Goal: Task Accomplishment & Management: Manage account settings

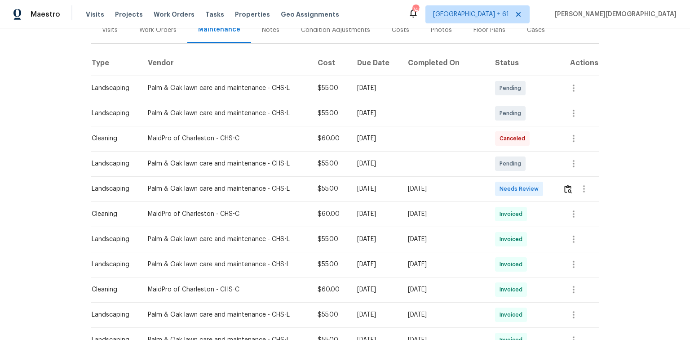
scroll to position [144, 0]
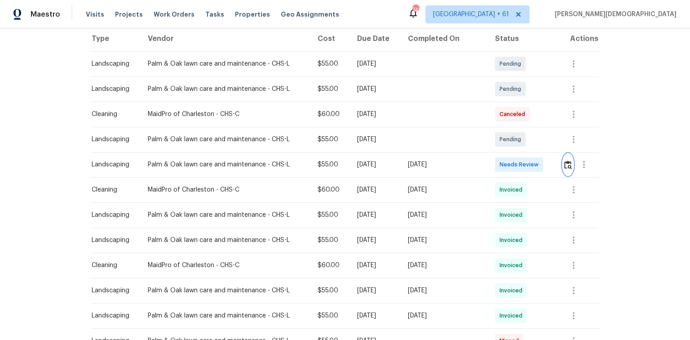
click at [566, 160] on img "button" at bounding box center [568, 164] width 8 height 9
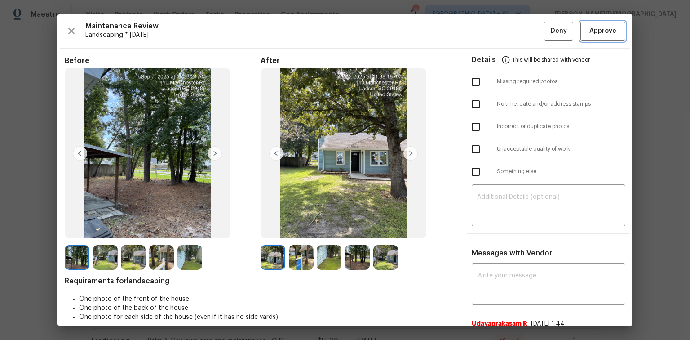
click at [597, 36] on button "Approve" at bounding box center [603, 31] width 45 height 19
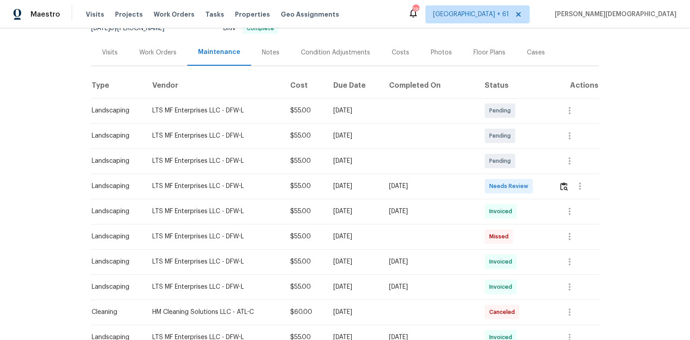
scroll to position [144, 0]
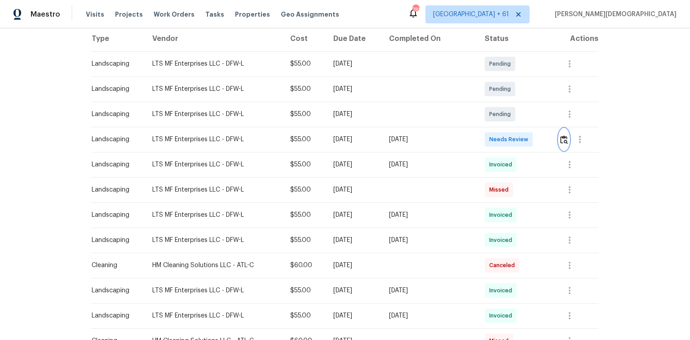
click at [491, 138] on img "button" at bounding box center [564, 139] width 8 height 9
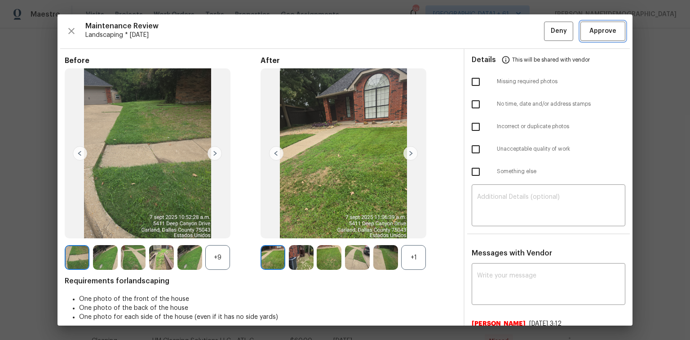
click at [491, 31] on span "Approve" at bounding box center [603, 31] width 27 height 11
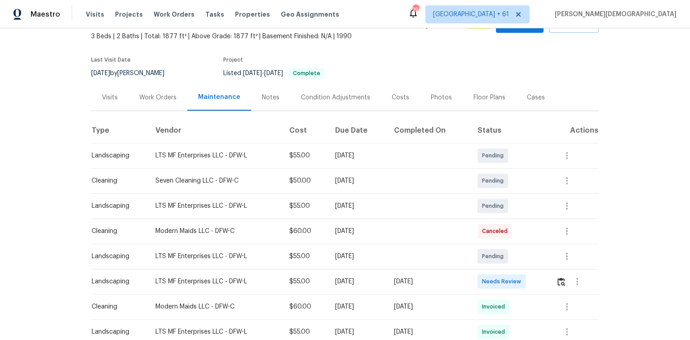
scroll to position [144, 0]
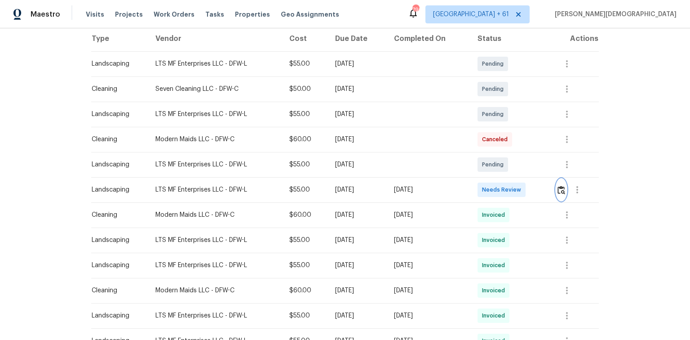
click at [491, 189] on img "button" at bounding box center [562, 190] width 8 height 9
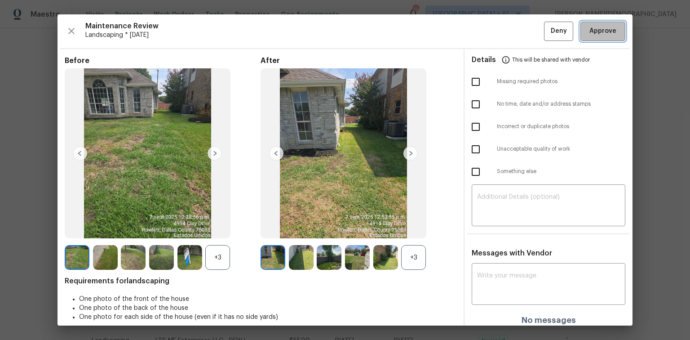
click at [491, 30] on span "Approve" at bounding box center [603, 31] width 27 height 11
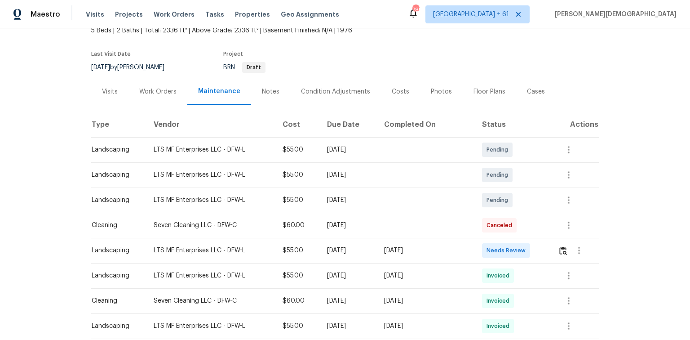
scroll to position [108, 0]
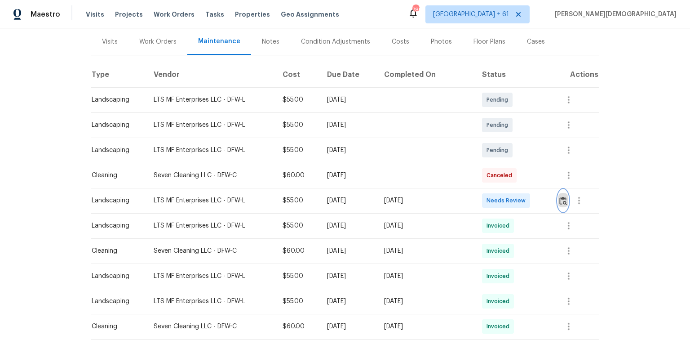
click at [491, 199] on button "button" at bounding box center [563, 201] width 10 height 22
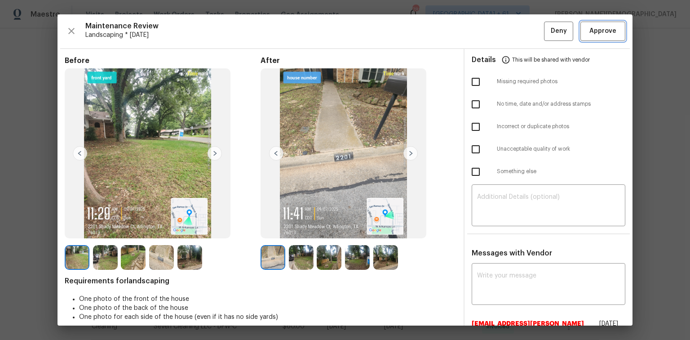
click at [491, 31] on span "Approve" at bounding box center [603, 31] width 27 height 11
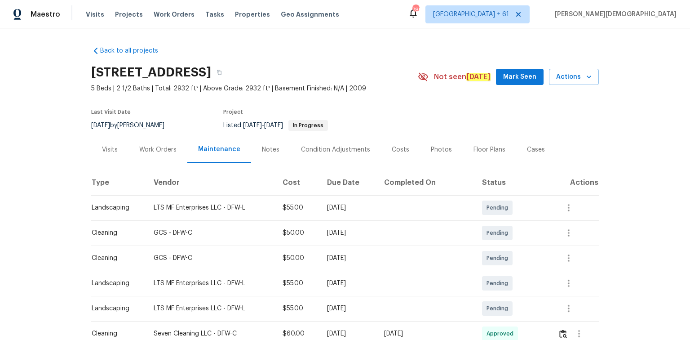
scroll to position [144, 0]
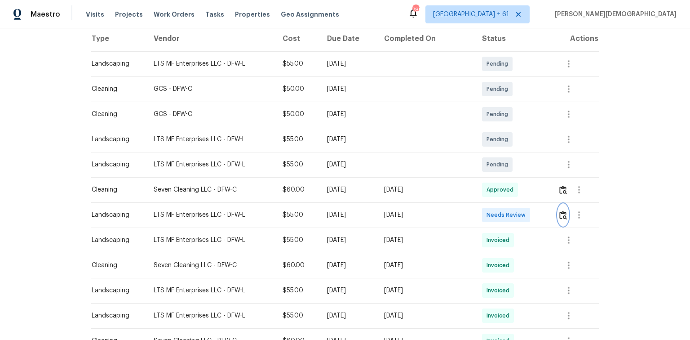
click at [491, 219] on button "button" at bounding box center [563, 215] width 10 height 22
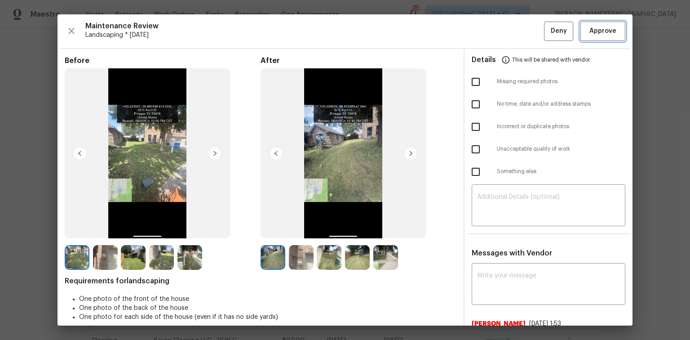
click at [491, 37] on button "Approve" at bounding box center [603, 31] width 45 height 19
click at [491, 37] on div "Maintenance Review Landscaping * Tue, Sep 02 Deny Approve" at bounding box center [345, 31] width 561 height 19
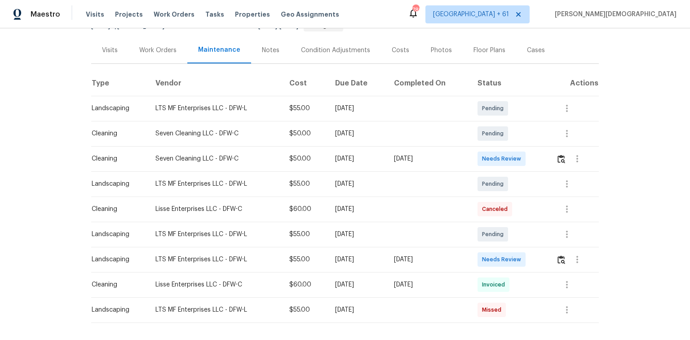
scroll to position [108, 0]
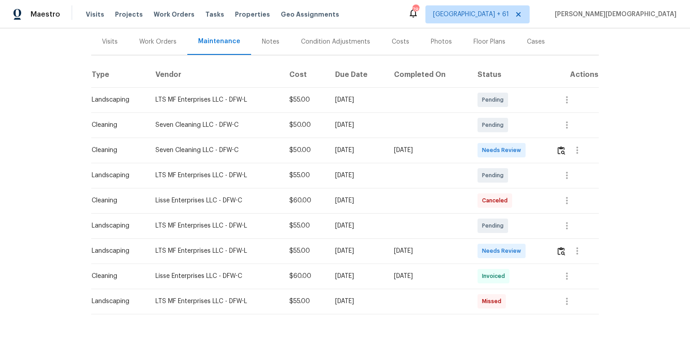
click at [491, 227] on td at bounding box center [574, 250] width 50 height 25
click at [491, 227] on img "button" at bounding box center [562, 251] width 8 height 9
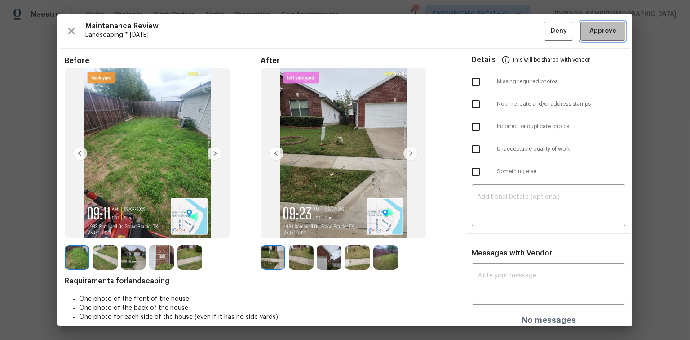
click at [491, 37] on button "Approve" at bounding box center [603, 31] width 45 height 19
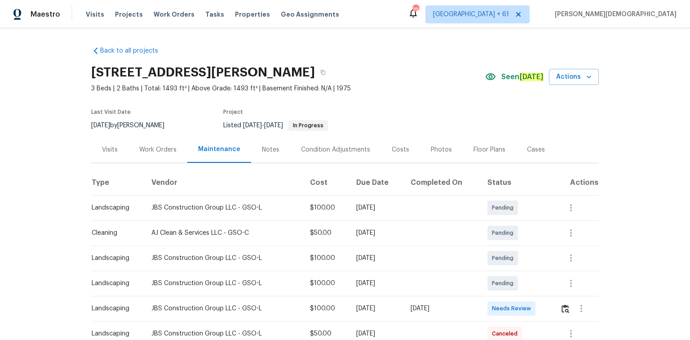
scroll to position [72, 0]
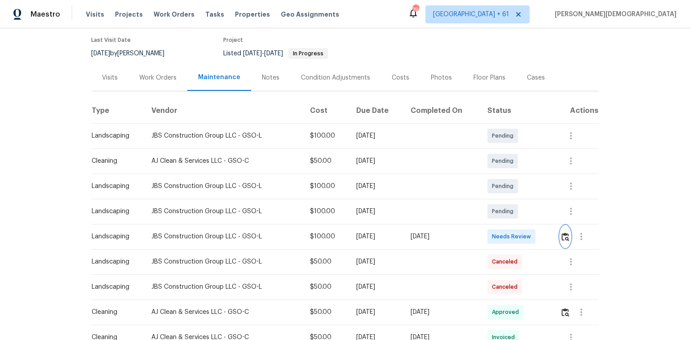
click at [491, 227] on img "button" at bounding box center [566, 236] width 8 height 9
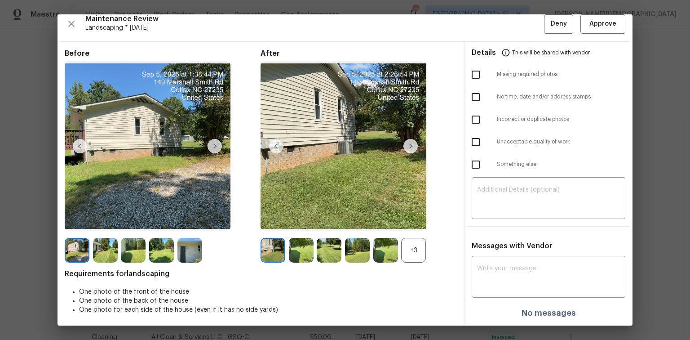
scroll to position [0, 0]
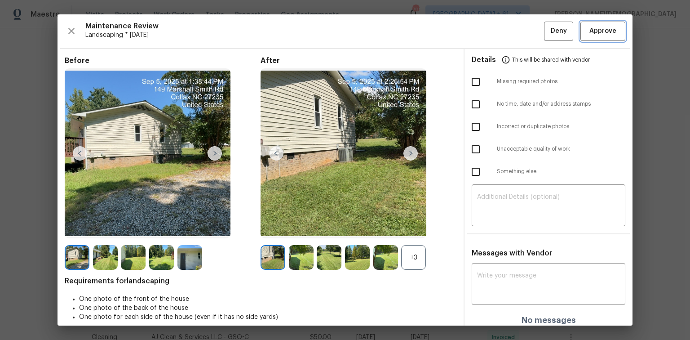
click at [491, 28] on span "Approve" at bounding box center [603, 31] width 27 height 11
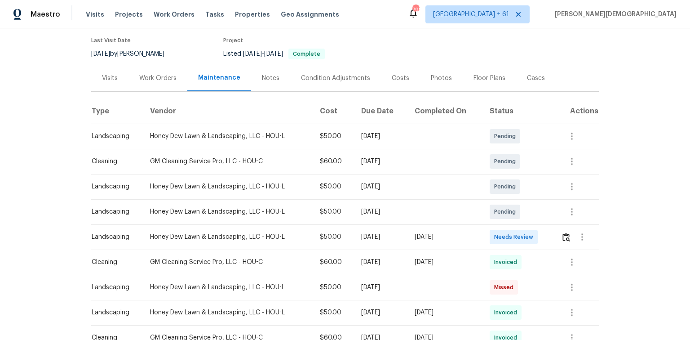
scroll to position [72, 0]
click at [575, 237] on button "button" at bounding box center [583, 237] width 22 height 22
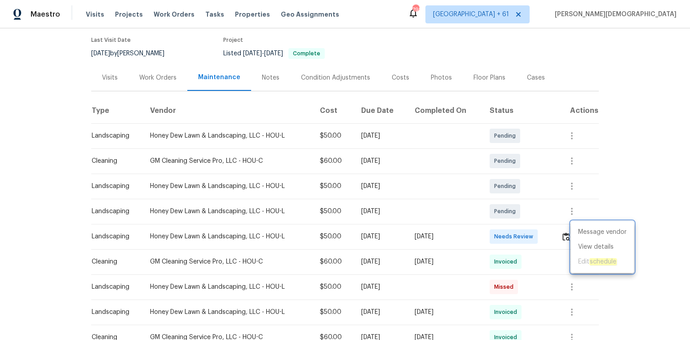
click at [566, 237] on div at bounding box center [345, 170] width 690 height 340
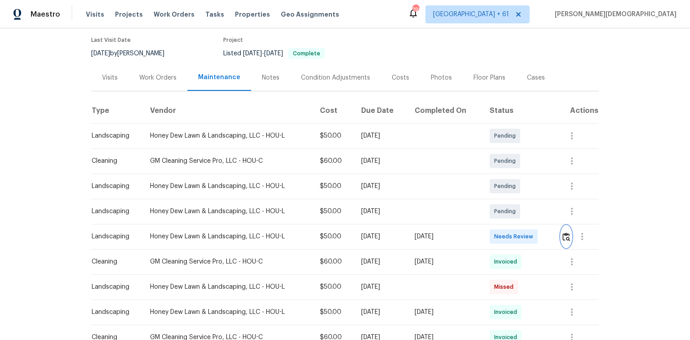
click at [566, 236] on button "button" at bounding box center [566, 237] width 10 height 22
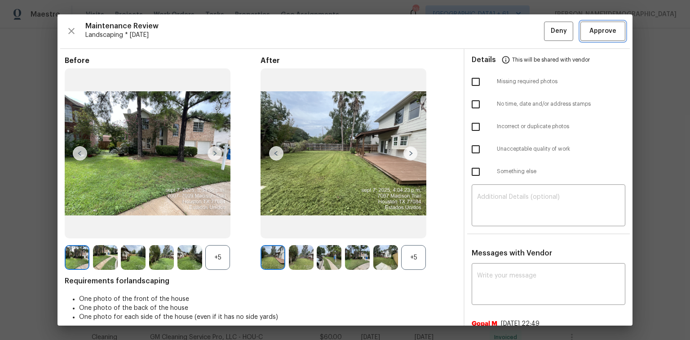
click at [588, 40] on button "Approve" at bounding box center [603, 31] width 45 height 19
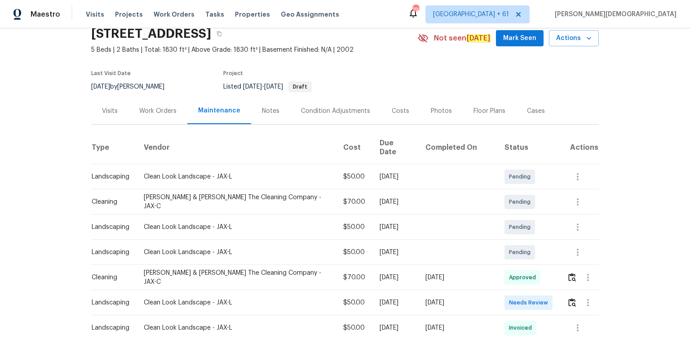
scroll to position [72, 0]
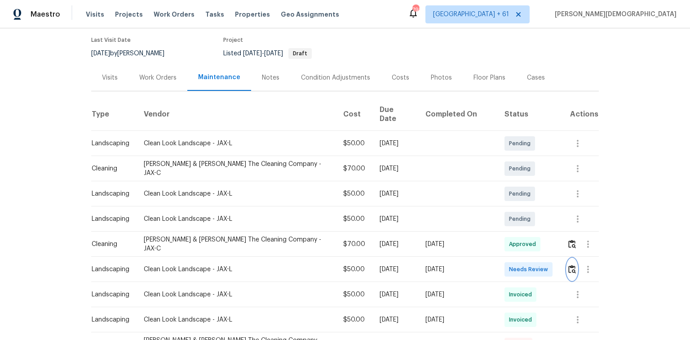
click at [491, 227] on button "button" at bounding box center [572, 269] width 10 height 22
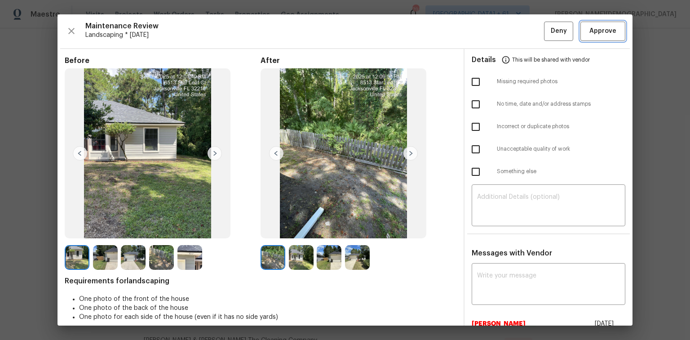
click at [491, 34] on span "Approve" at bounding box center [603, 31] width 27 height 11
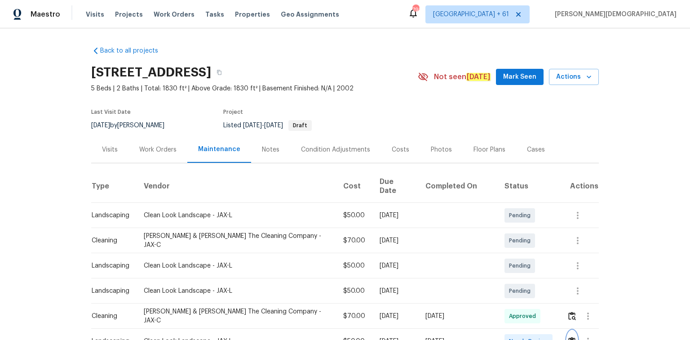
scroll to position [108, 0]
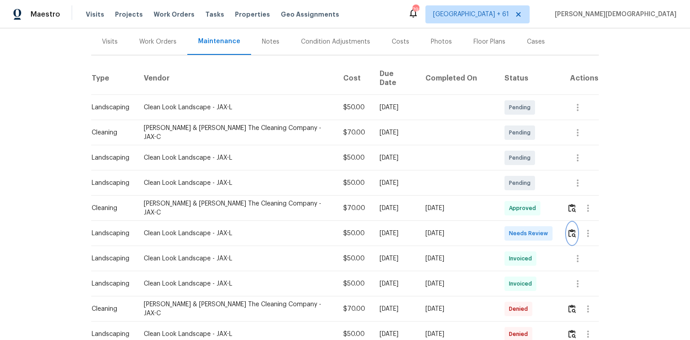
click at [491, 227] on img "button" at bounding box center [572, 233] width 8 height 9
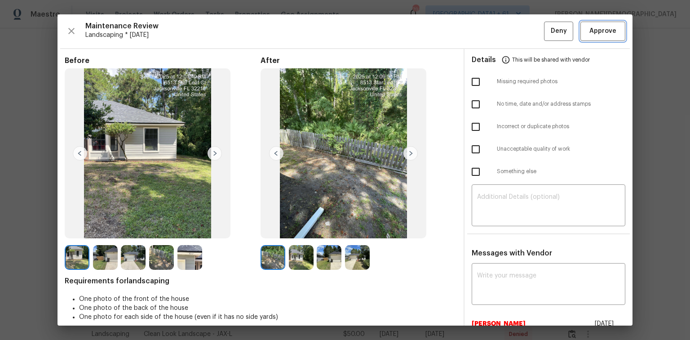
click at [491, 36] on button "Approve" at bounding box center [603, 31] width 45 height 19
click at [491, 28] on span "Approve" at bounding box center [603, 31] width 27 height 11
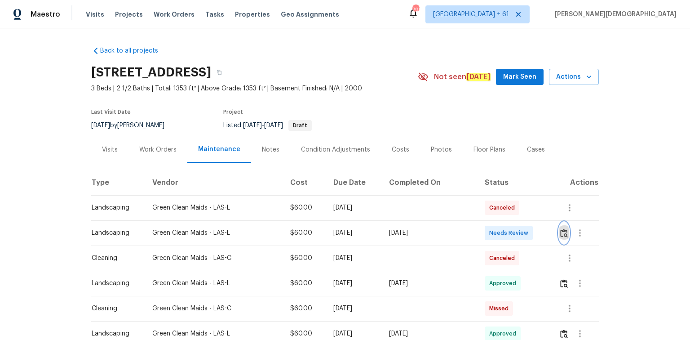
click at [491, 227] on img "button" at bounding box center [564, 233] width 8 height 9
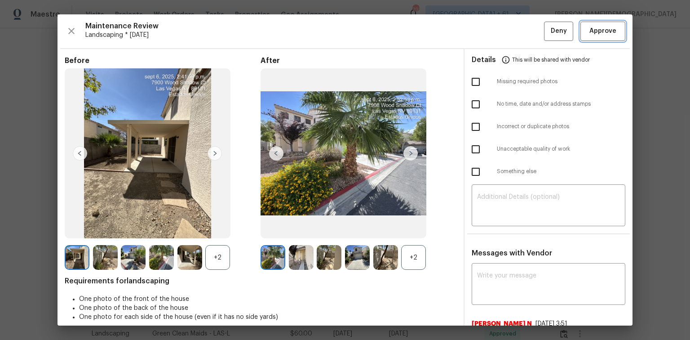
click at [491, 35] on span "Approve" at bounding box center [603, 31] width 27 height 11
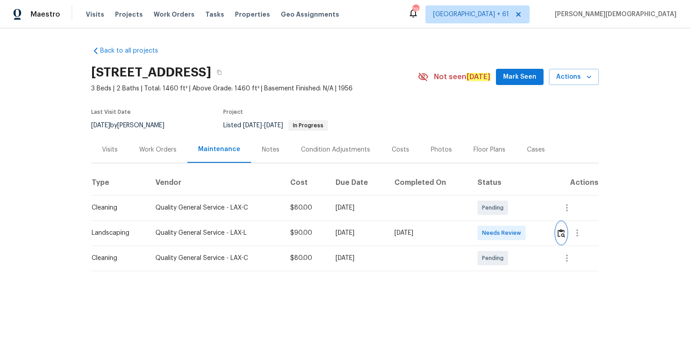
click at [491, 227] on img "button" at bounding box center [562, 233] width 8 height 9
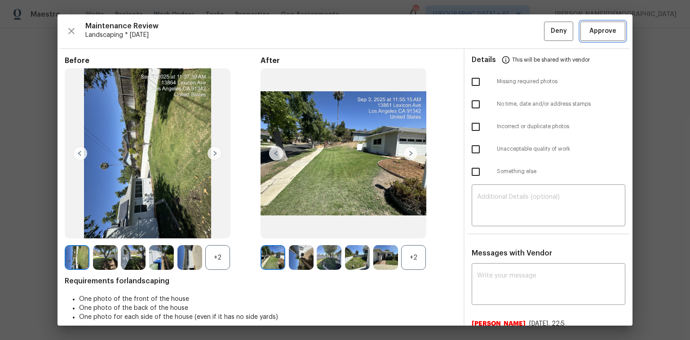
click at [491, 32] on span "Approve" at bounding box center [603, 31] width 27 height 11
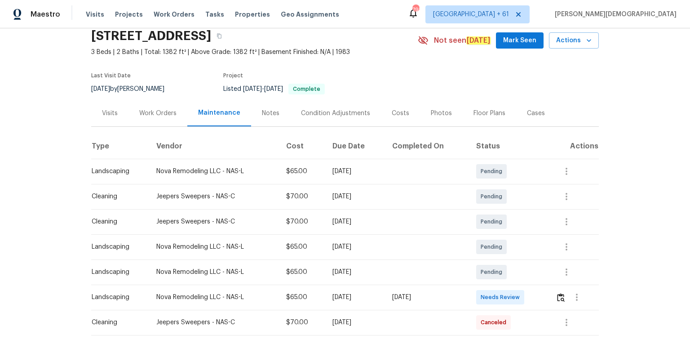
scroll to position [72, 0]
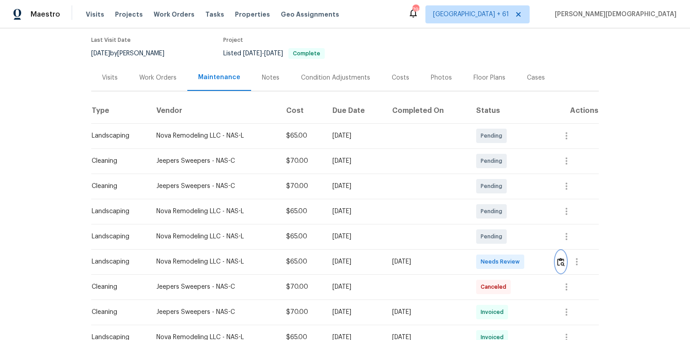
click at [491, 227] on img "button" at bounding box center [561, 261] width 8 height 9
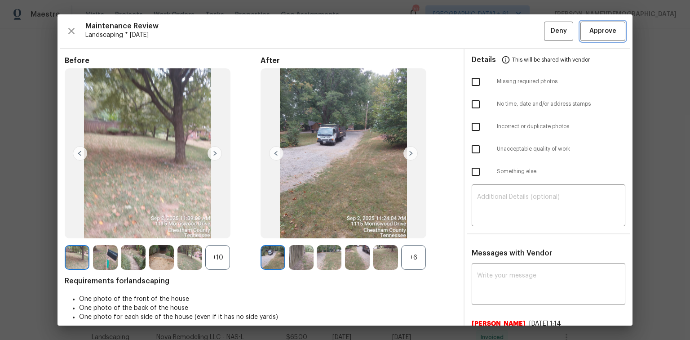
click at [491, 31] on span "Approve" at bounding box center [603, 31] width 27 height 11
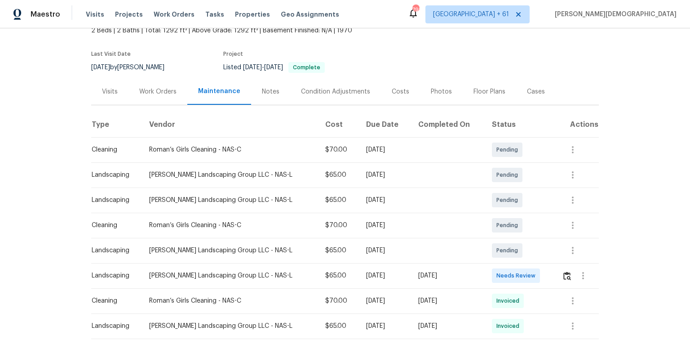
scroll to position [108, 0]
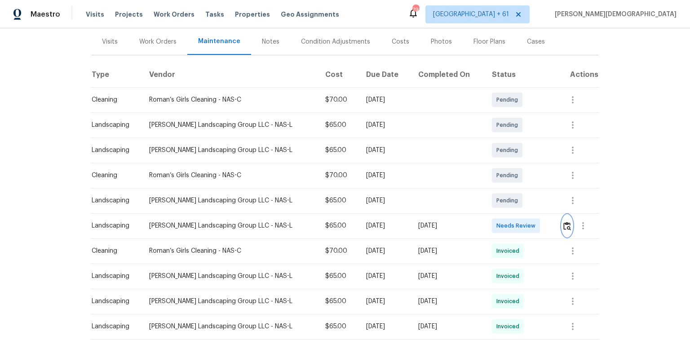
click at [491, 227] on button "button" at bounding box center [567, 226] width 10 height 22
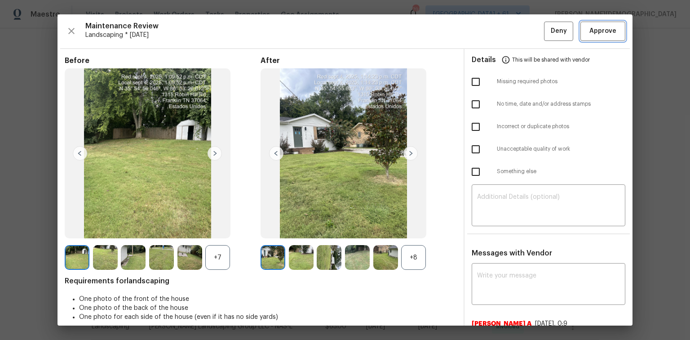
click at [491, 31] on span "Approve" at bounding box center [603, 31] width 27 height 11
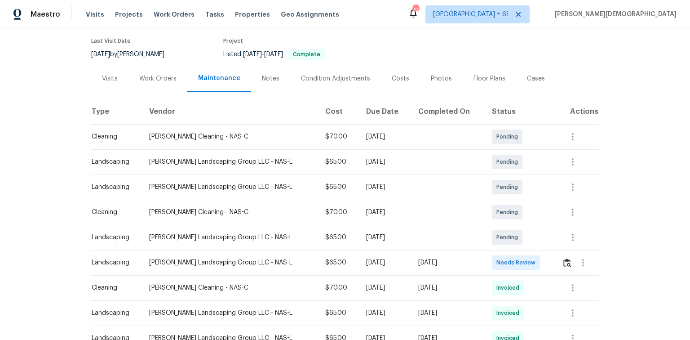
scroll to position [72, 0]
click at [491, 227] on button "button" at bounding box center [567, 262] width 10 height 22
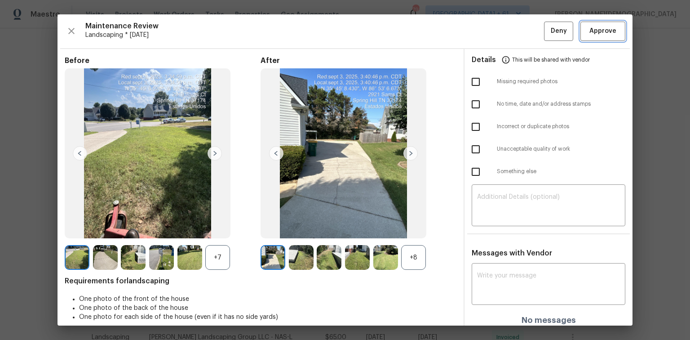
click at [491, 31] on span "Approve" at bounding box center [603, 31] width 27 height 11
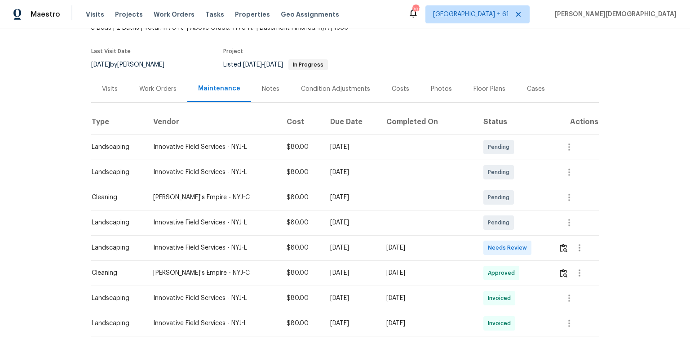
scroll to position [108, 0]
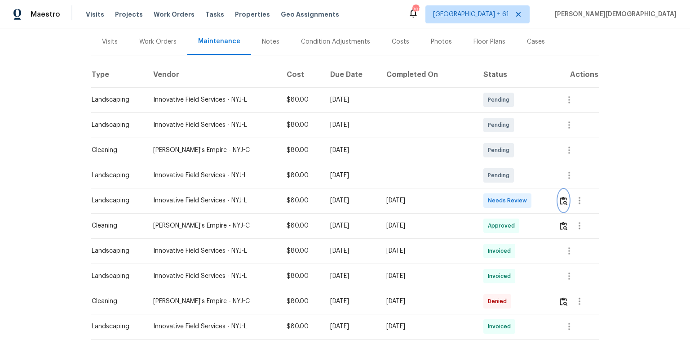
click at [491, 197] on img "button" at bounding box center [564, 200] width 8 height 9
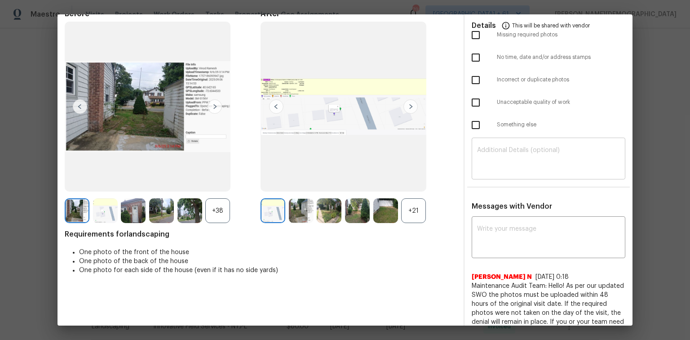
scroll to position [0, 0]
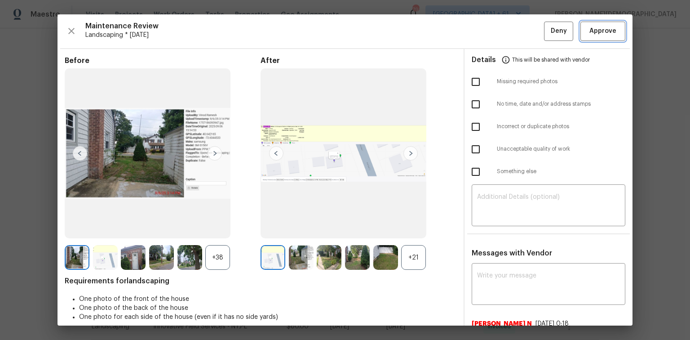
click at [491, 32] on button "Approve" at bounding box center [603, 31] width 45 height 19
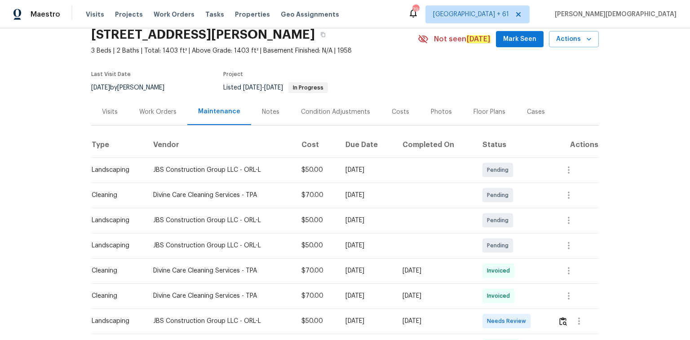
scroll to position [108, 0]
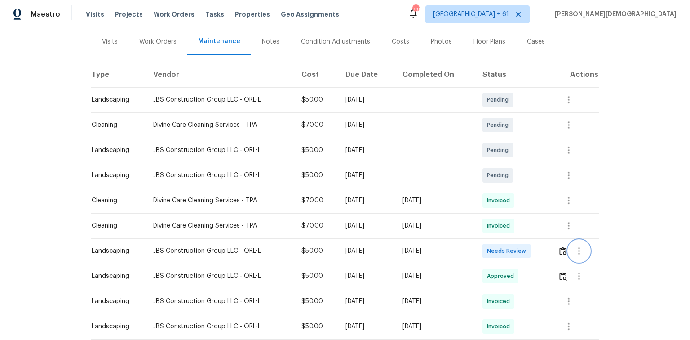
click at [491, 227] on button "button" at bounding box center [579, 251] width 22 height 22
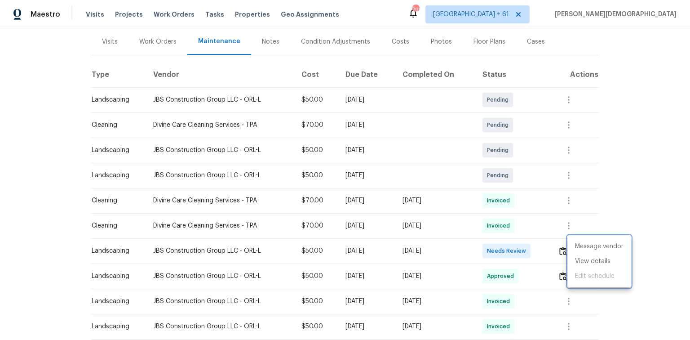
click at [491, 227] on div at bounding box center [345, 170] width 690 height 340
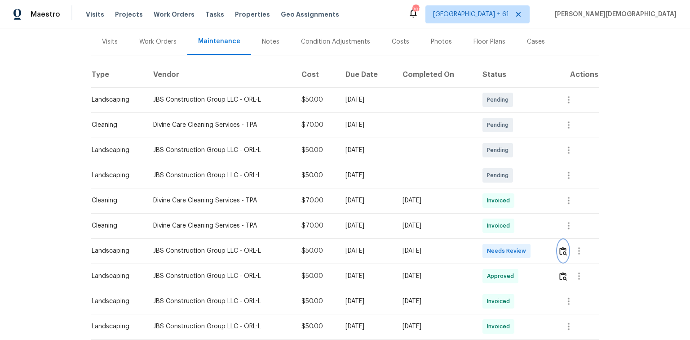
click at [491, 227] on img "button" at bounding box center [563, 251] width 8 height 9
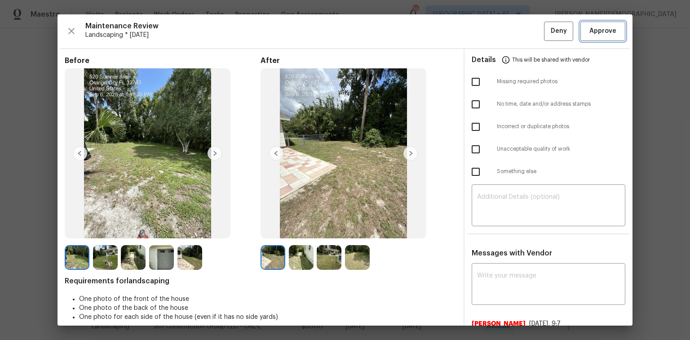
click at [491, 27] on span "Approve" at bounding box center [603, 31] width 27 height 11
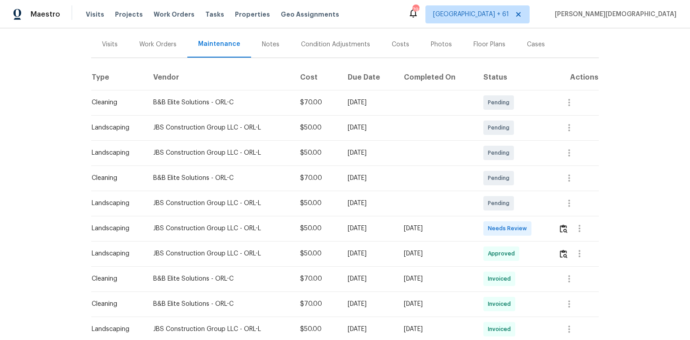
scroll to position [108, 0]
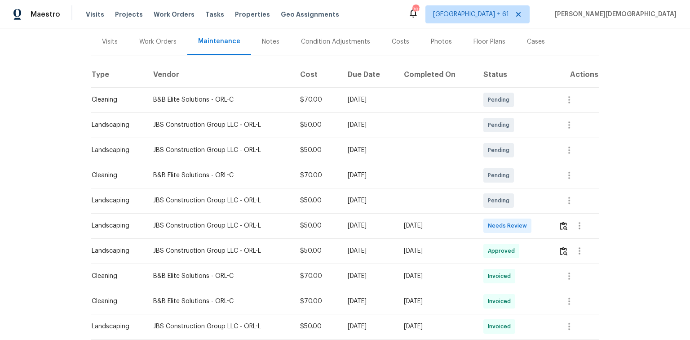
click at [491, 217] on td at bounding box center [575, 225] width 48 height 25
click at [491, 218] on button "button" at bounding box center [564, 226] width 10 height 22
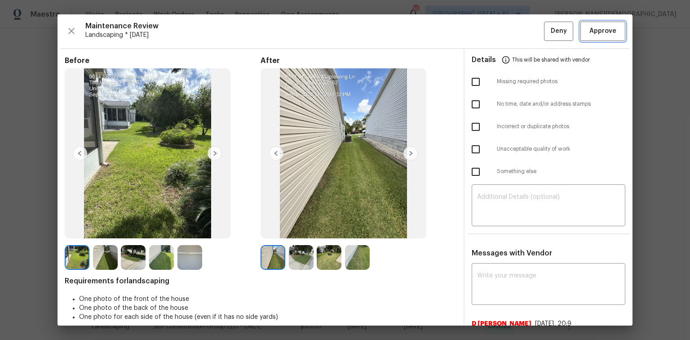
click at [491, 37] on button "Approve" at bounding box center [603, 31] width 45 height 19
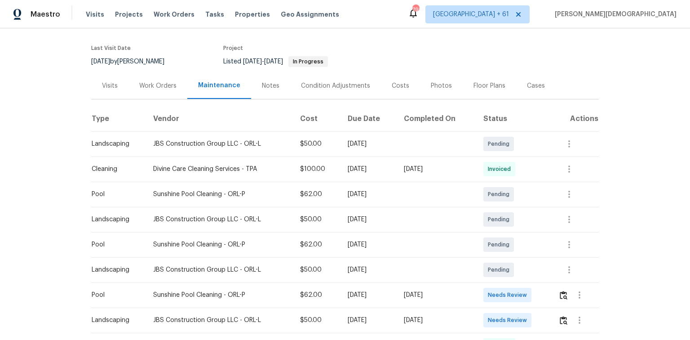
scroll to position [144, 0]
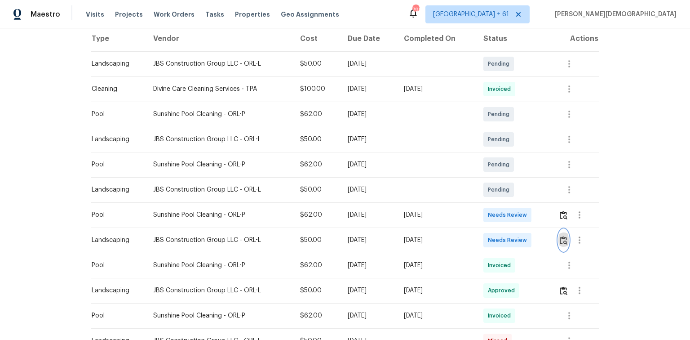
click at [491, 227] on img "button" at bounding box center [564, 240] width 8 height 9
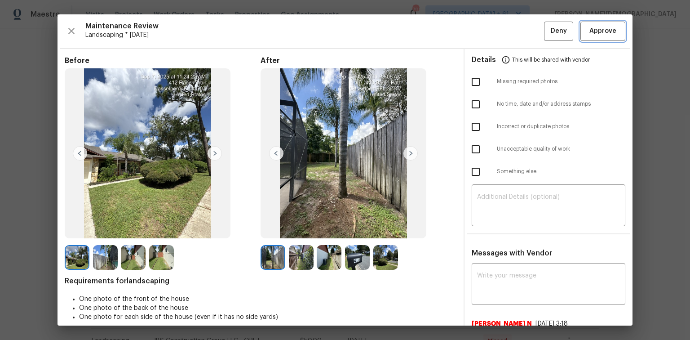
click at [491, 31] on span "Approve" at bounding box center [603, 31] width 27 height 11
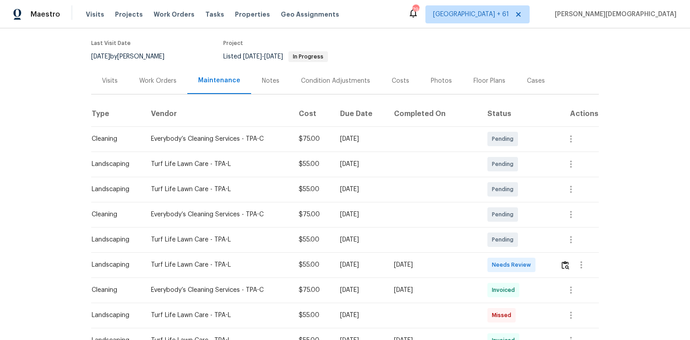
scroll to position [108, 0]
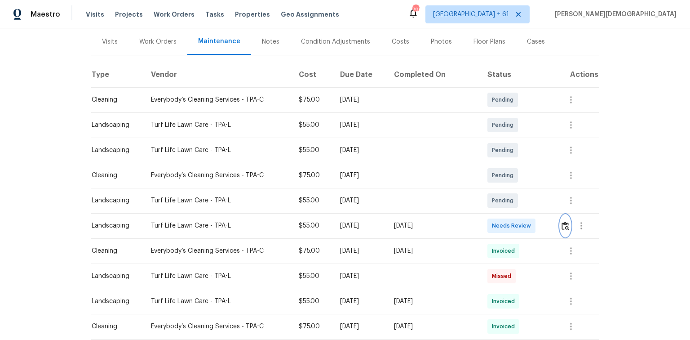
click at [562, 215] on button "button" at bounding box center [565, 226] width 10 height 22
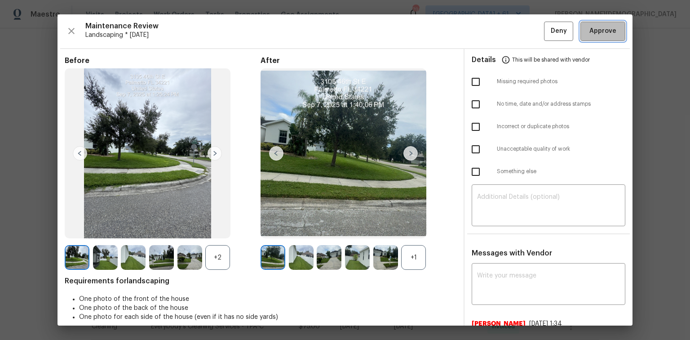
click at [599, 35] on span "Approve" at bounding box center [603, 31] width 27 height 11
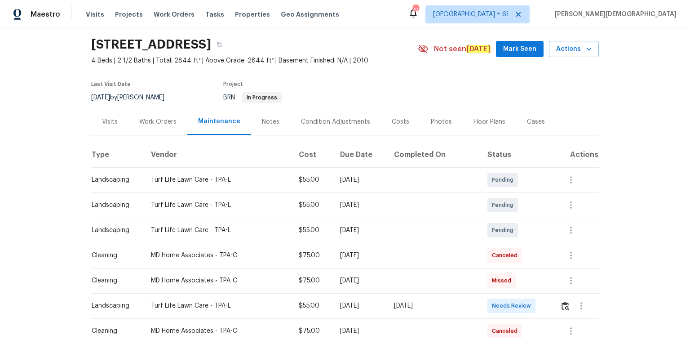
scroll to position [72, 0]
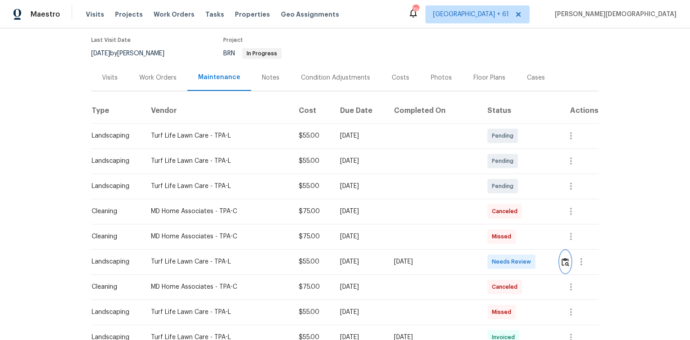
click at [491, 227] on img "button" at bounding box center [566, 261] width 8 height 9
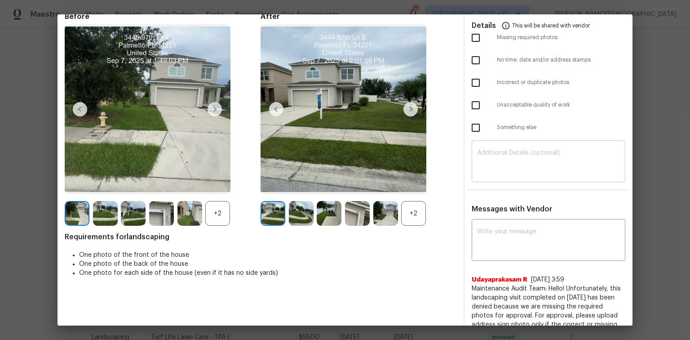
scroll to position [0, 0]
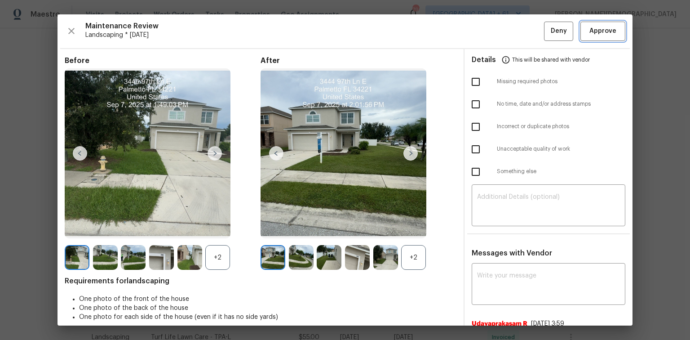
click at [491, 26] on span "Approve" at bounding box center [603, 31] width 27 height 11
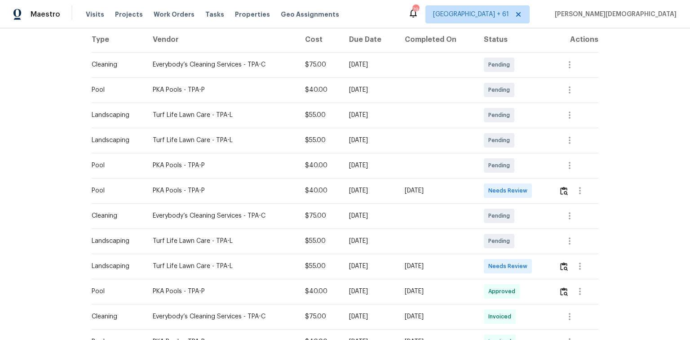
scroll to position [144, 0]
click at [491, 227] on td at bounding box center [575, 265] width 47 height 25
click at [491, 227] on img "button" at bounding box center [564, 265] width 8 height 9
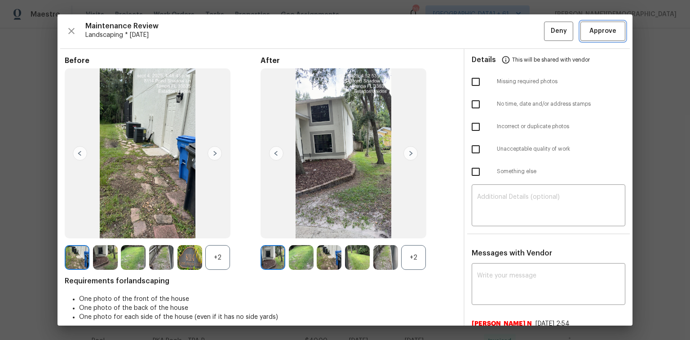
click at [491, 35] on span "Approve" at bounding box center [603, 31] width 27 height 11
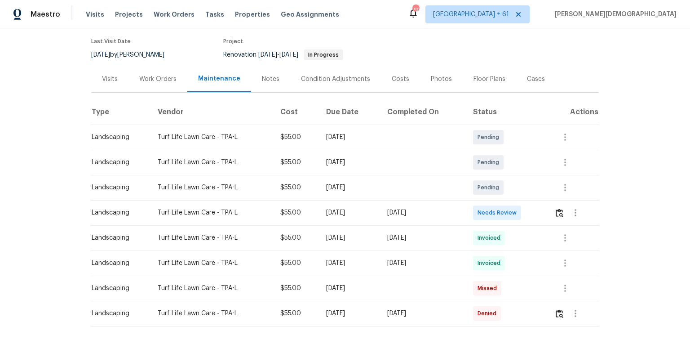
scroll to position [108, 0]
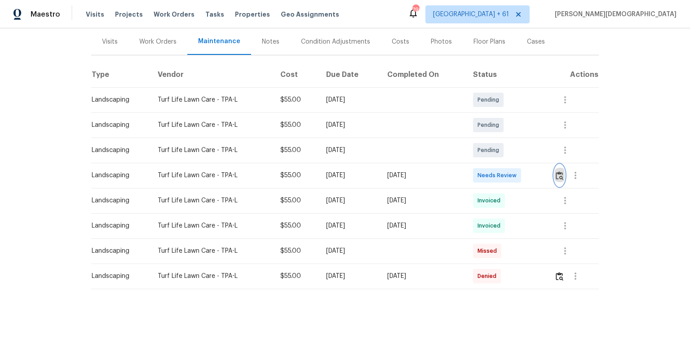
click at [491, 171] on img "button" at bounding box center [560, 175] width 8 height 9
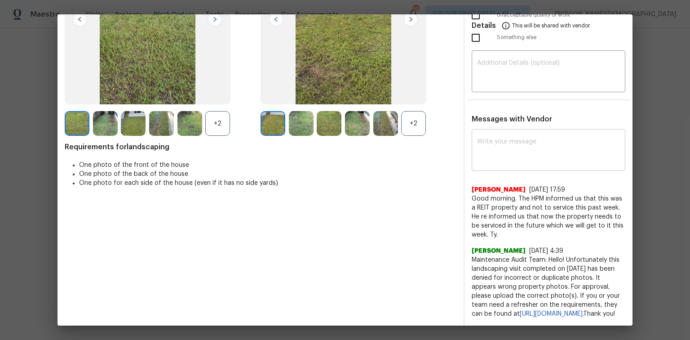
scroll to position [0, 0]
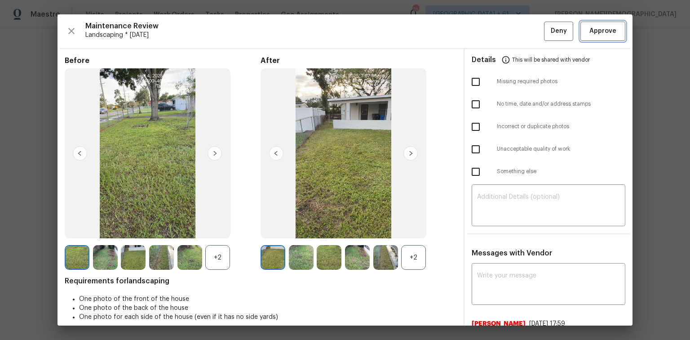
click at [491, 36] on button "Approve" at bounding box center [603, 31] width 45 height 19
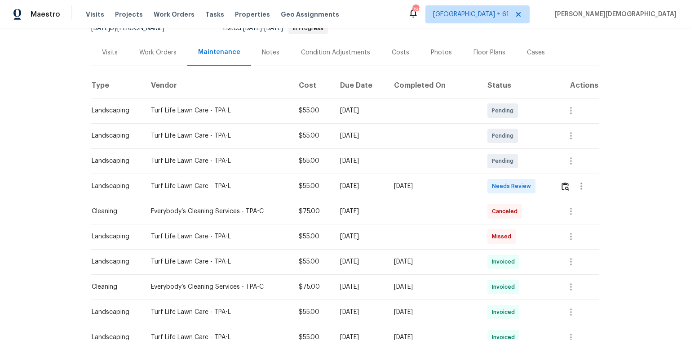
scroll to position [144, 0]
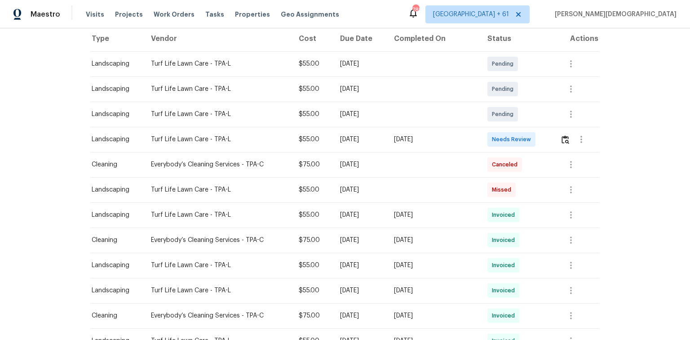
click at [491, 137] on td at bounding box center [576, 139] width 46 height 25
click at [491, 137] on img "button" at bounding box center [566, 139] width 8 height 9
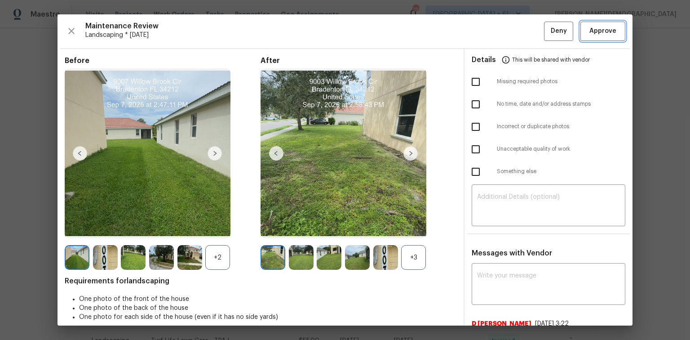
click at [491, 30] on span "Approve" at bounding box center [603, 31] width 27 height 11
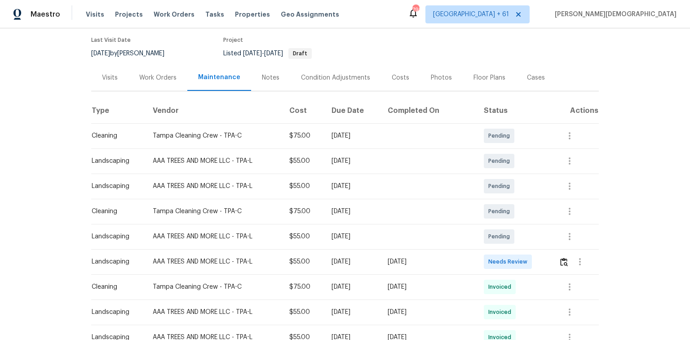
scroll to position [144, 0]
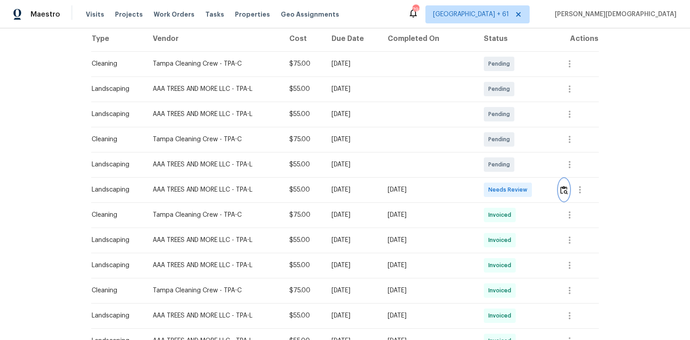
click at [491, 191] on button "button" at bounding box center [564, 190] width 10 height 22
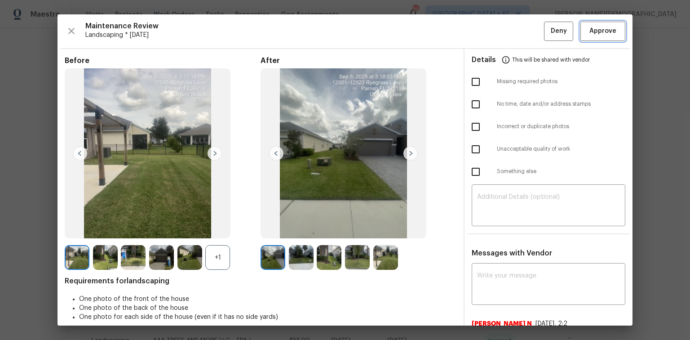
click at [491, 34] on span "Approve" at bounding box center [603, 31] width 31 height 11
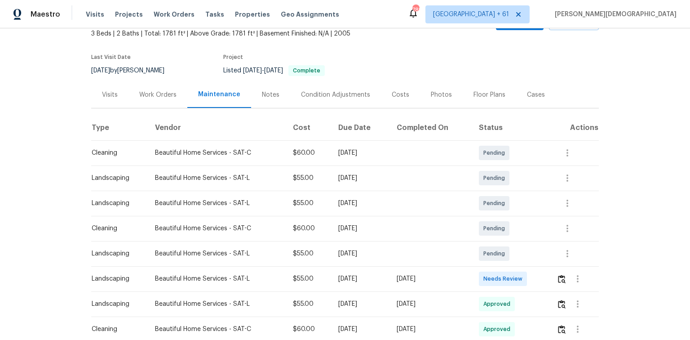
scroll to position [108, 0]
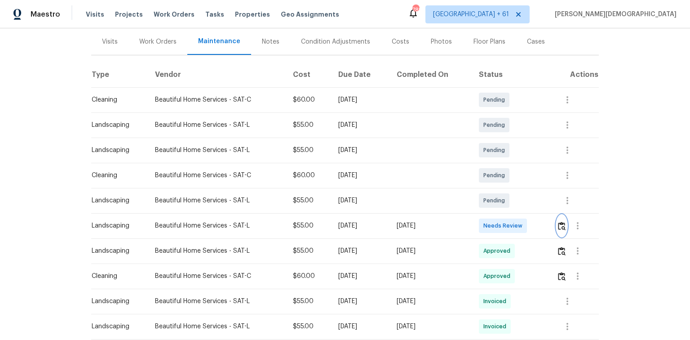
click at [491, 224] on img "button" at bounding box center [562, 226] width 8 height 9
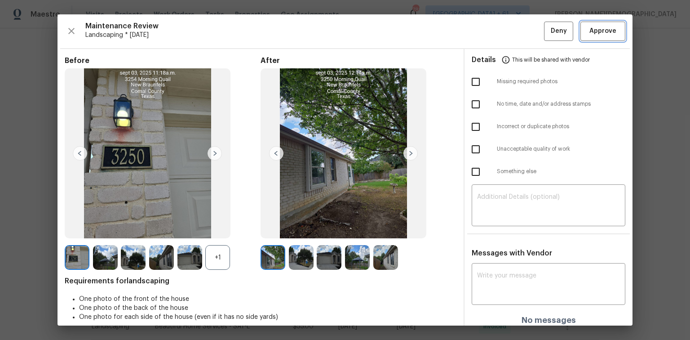
click at [491, 28] on span "Approve" at bounding box center [603, 31] width 27 height 11
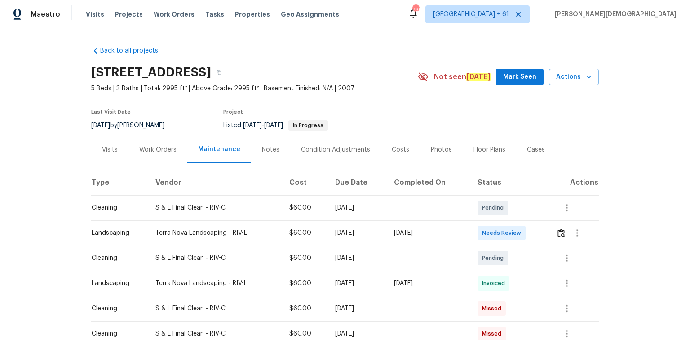
scroll to position [72, 0]
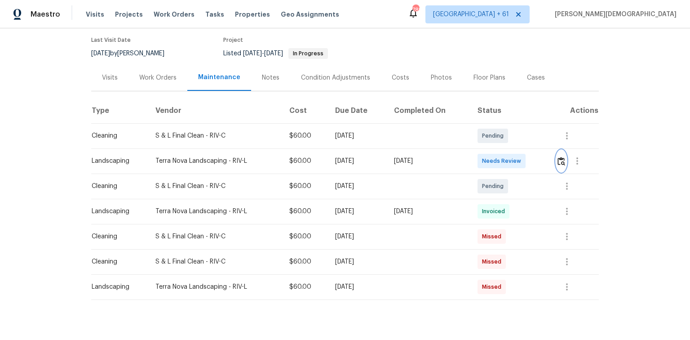
click at [491, 162] on button "button" at bounding box center [561, 161] width 10 height 22
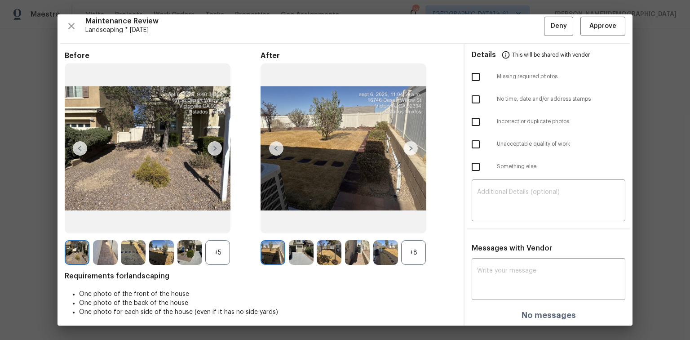
scroll to position [7, 0]
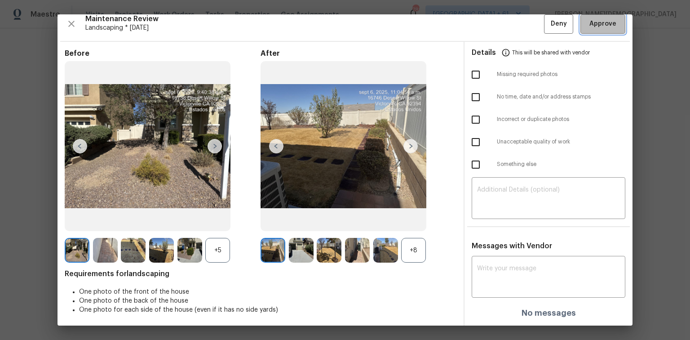
click at [491, 24] on span "Approve" at bounding box center [603, 23] width 27 height 11
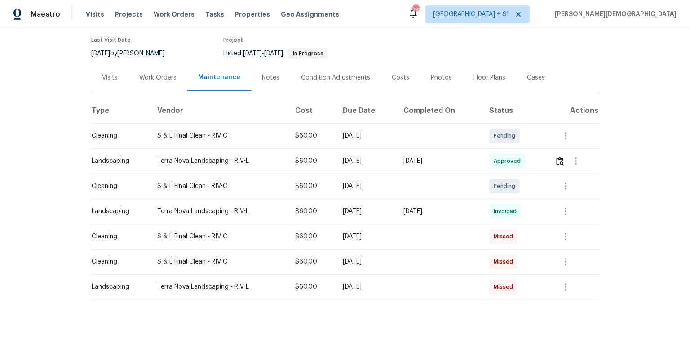
scroll to position [0, 0]
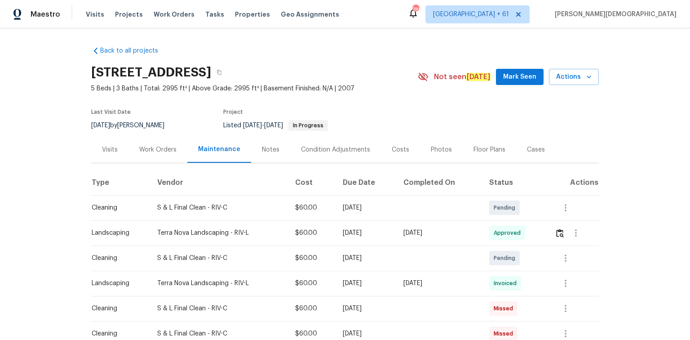
click at [491, 166] on div "Back to all projects 16738 Desert Willow St, Victorville, CA 92394 5 Beds | 3 B…" at bounding box center [345, 183] width 690 height 311
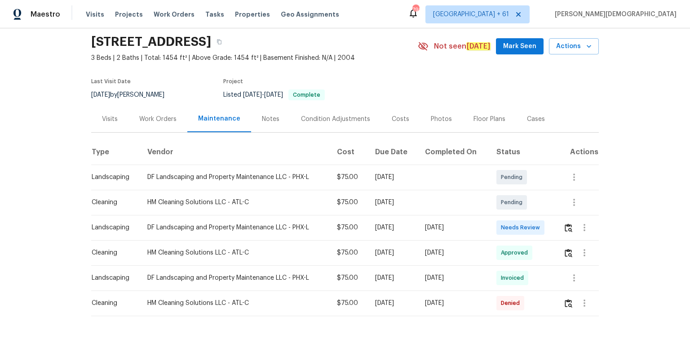
scroll to position [61, 0]
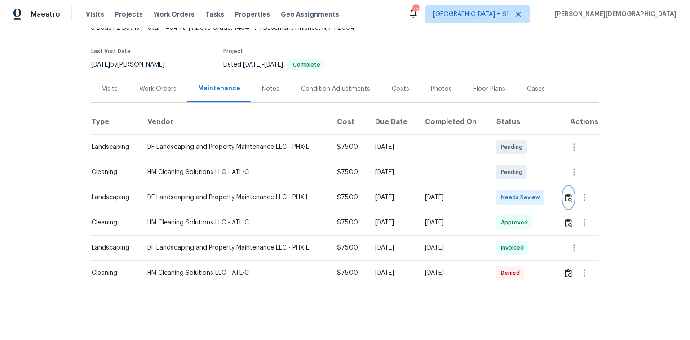
click at [491, 195] on img "button" at bounding box center [569, 197] width 8 height 9
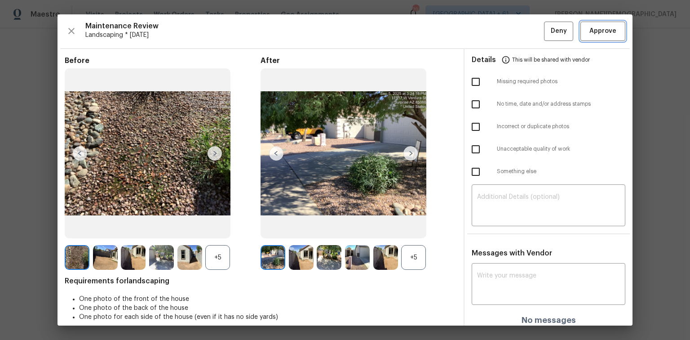
click at [491, 22] on button "Approve" at bounding box center [603, 31] width 45 height 19
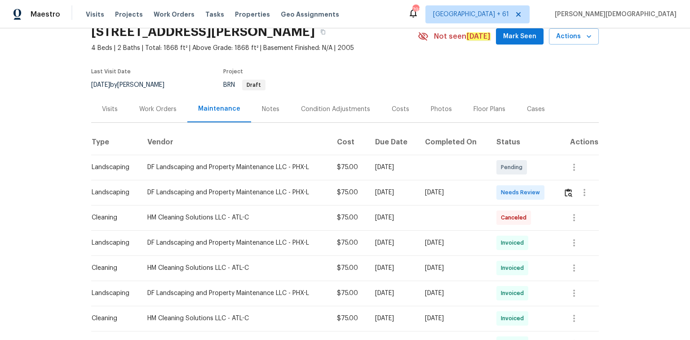
scroll to position [108, 0]
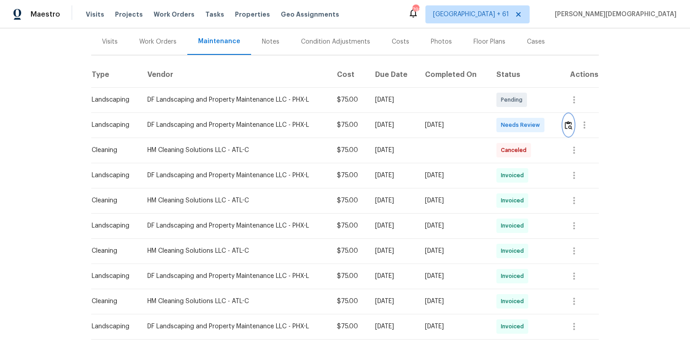
click at [491, 121] on img "button" at bounding box center [569, 125] width 8 height 9
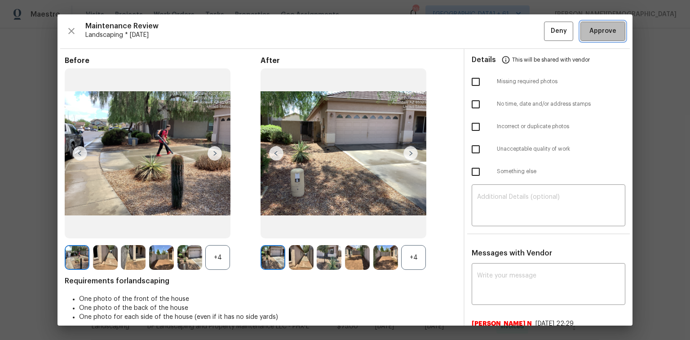
click at [491, 35] on span "Approve" at bounding box center [603, 31] width 27 height 11
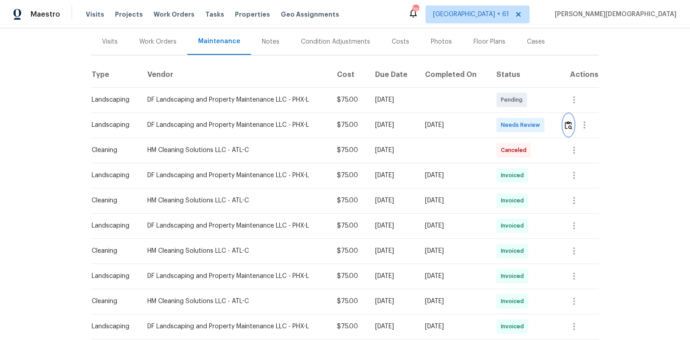
scroll to position [144, 0]
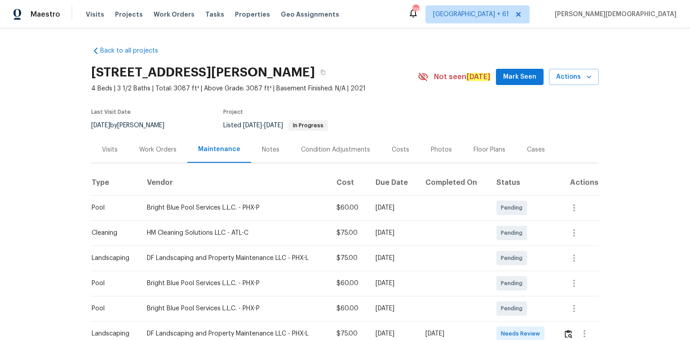
scroll to position [144, 0]
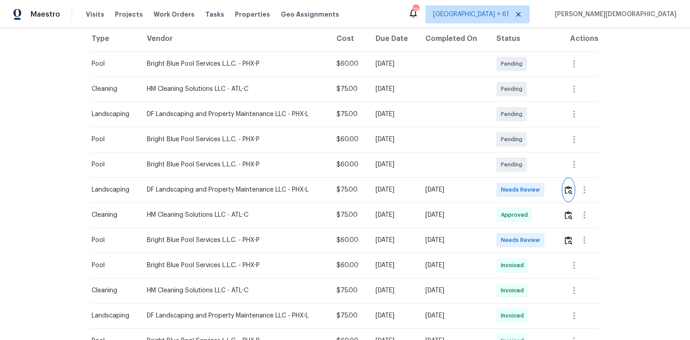
click at [491, 187] on img "button" at bounding box center [569, 190] width 8 height 9
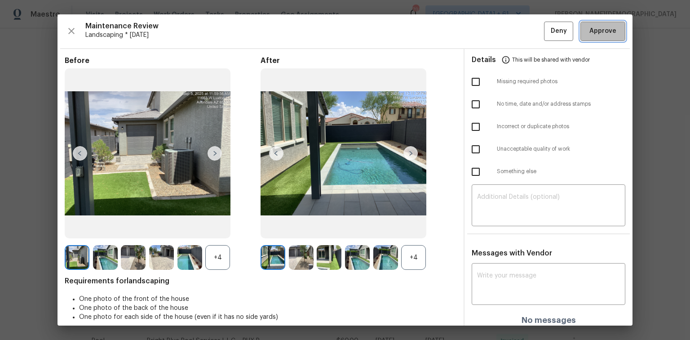
click at [491, 34] on span "Approve" at bounding box center [603, 31] width 27 height 11
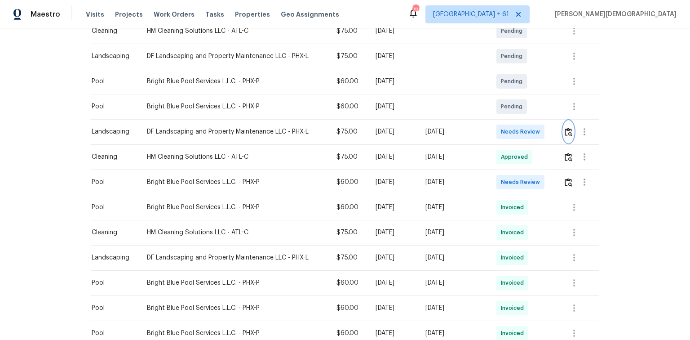
scroll to position [288, 0]
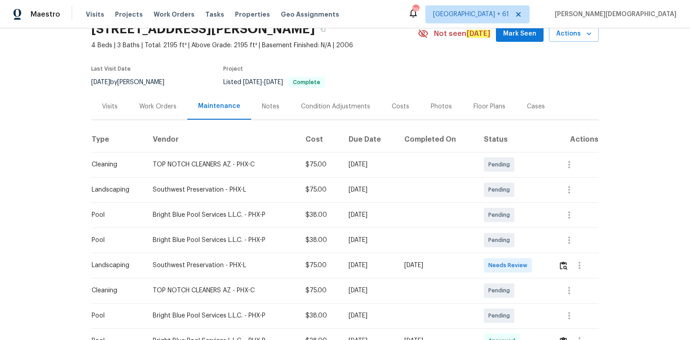
scroll to position [108, 0]
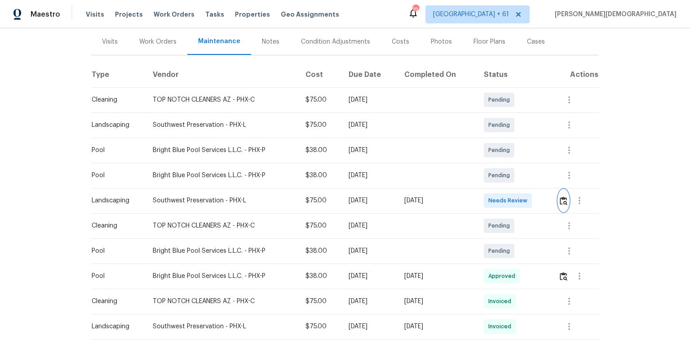
click at [491, 190] on button "button" at bounding box center [564, 201] width 10 height 22
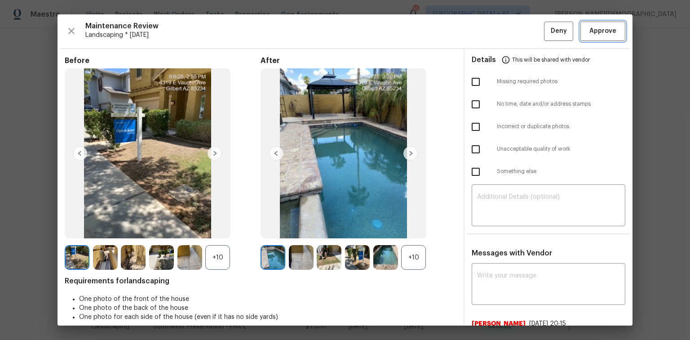
click at [491, 35] on span "Approve" at bounding box center [603, 31] width 27 height 11
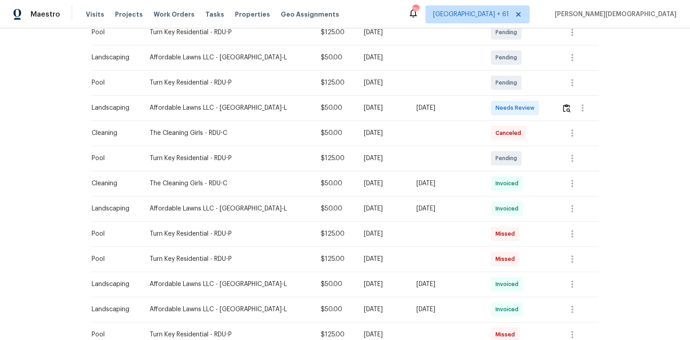
scroll to position [252, 0]
click at [491, 103] on img "button" at bounding box center [567, 107] width 8 height 9
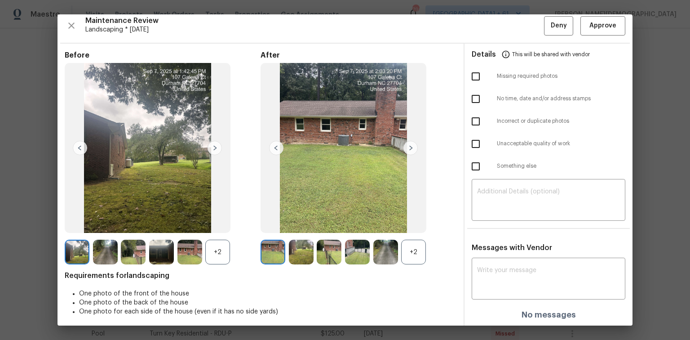
scroll to position [7, 0]
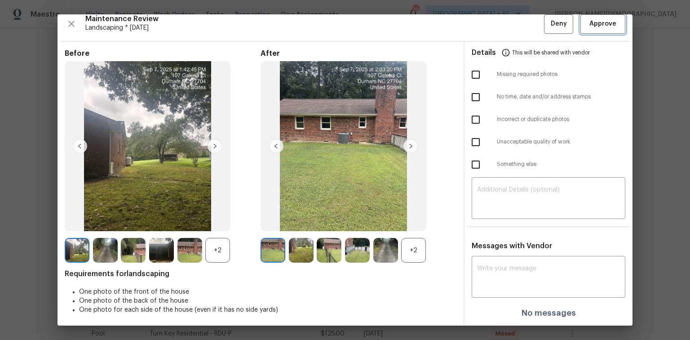
click at [491, 20] on span "Approve" at bounding box center [603, 23] width 27 height 11
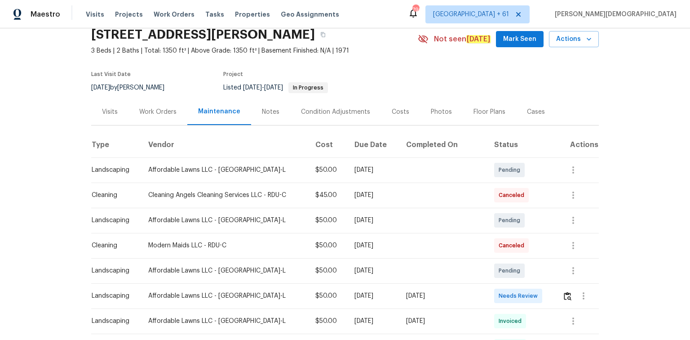
scroll to position [72, 0]
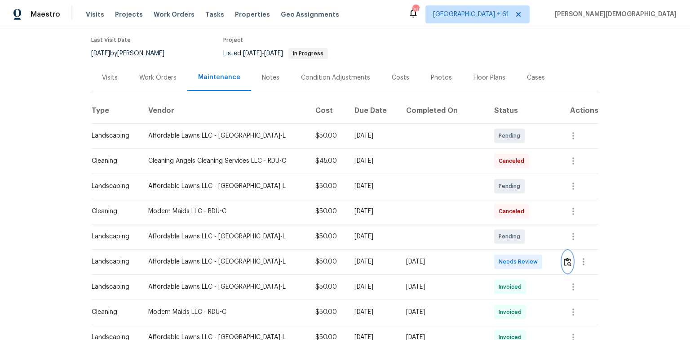
click at [491, 227] on img "button" at bounding box center [568, 261] width 8 height 9
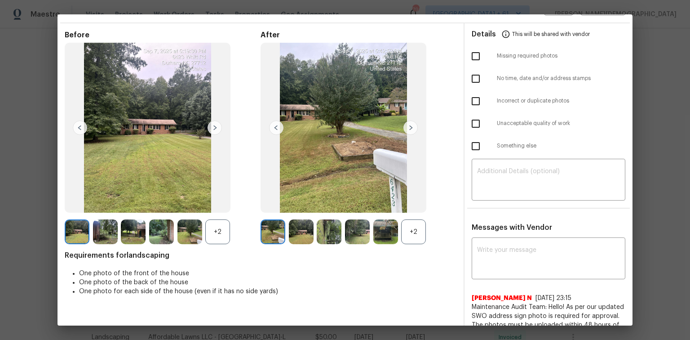
scroll to position [0, 0]
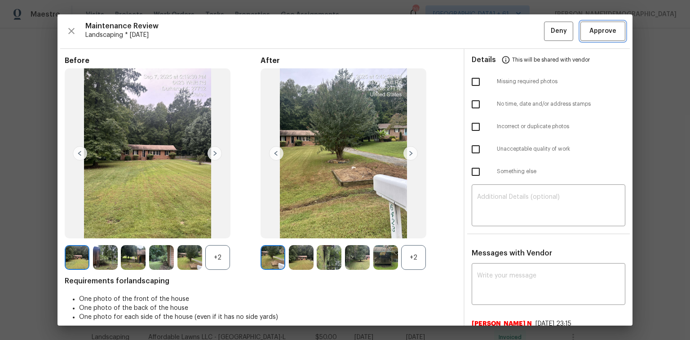
click at [491, 31] on span "Approve" at bounding box center [603, 31] width 27 height 11
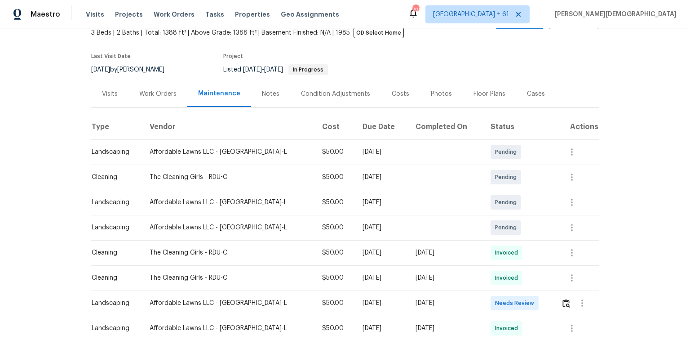
scroll to position [108, 0]
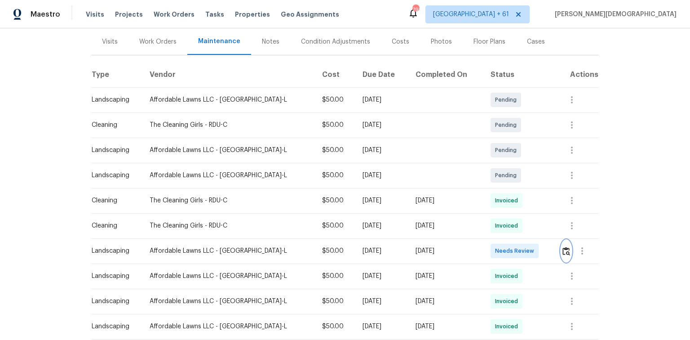
click at [491, 227] on img "button" at bounding box center [567, 251] width 8 height 9
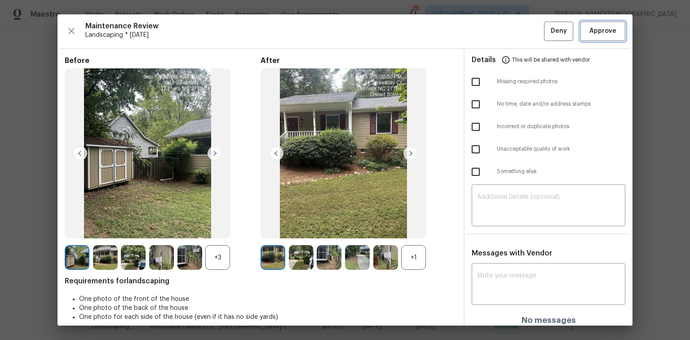
click at [491, 26] on span "Approve" at bounding box center [603, 31] width 27 height 11
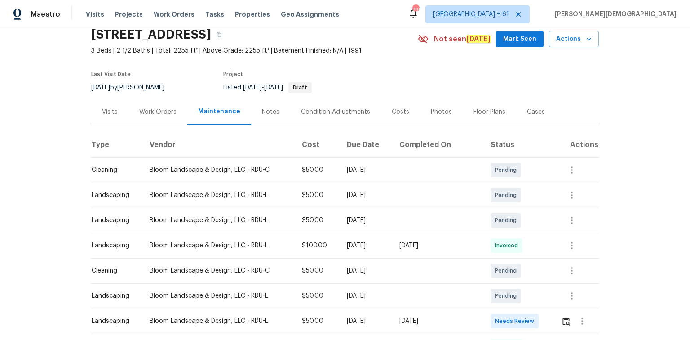
scroll to position [72, 0]
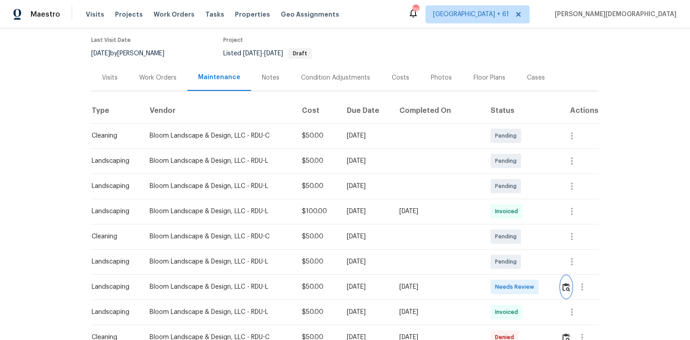
click at [491, 227] on img "button" at bounding box center [567, 287] width 8 height 9
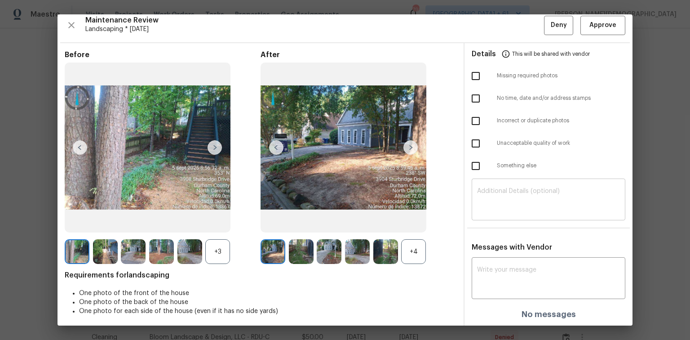
scroll to position [7, 0]
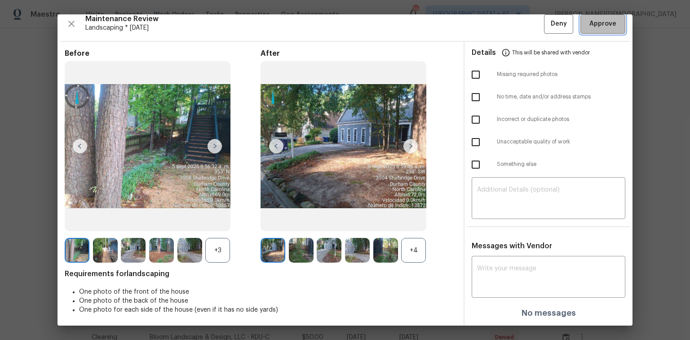
click at [491, 26] on span "Approve" at bounding box center [603, 23] width 27 height 11
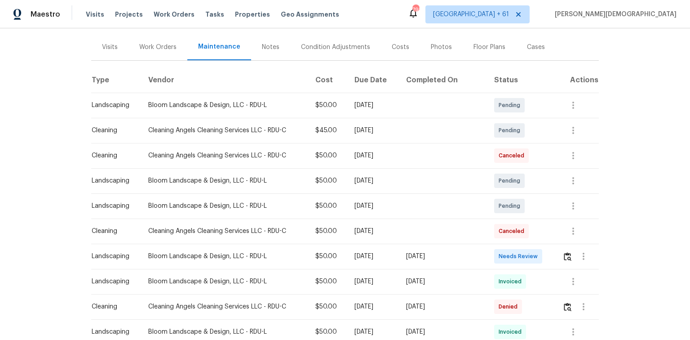
scroll to position [144, 0]
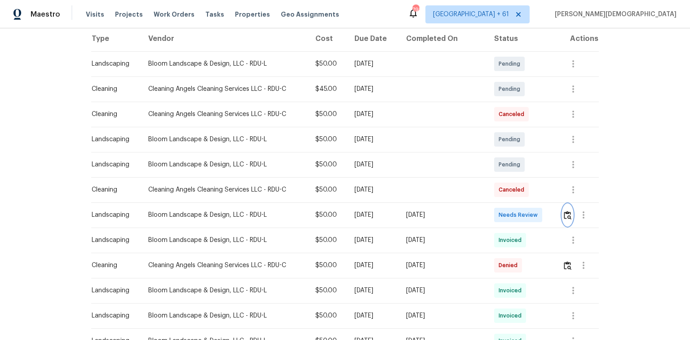
click at [491, 212] on img "button" at bounding box center [568, 215] width 8 height 9
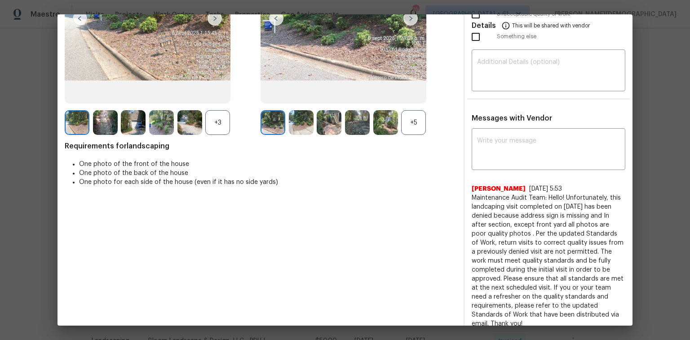
scroll to position [0, 0]
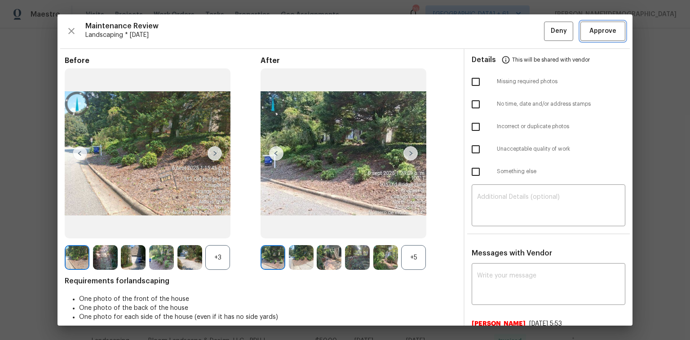
click at [491, 31] on span "Approve" at bounding box center [603, 31] width 27 height 11
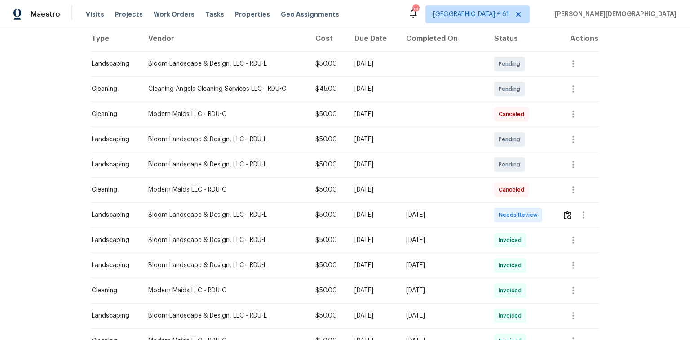
scroll to position [252, 0]
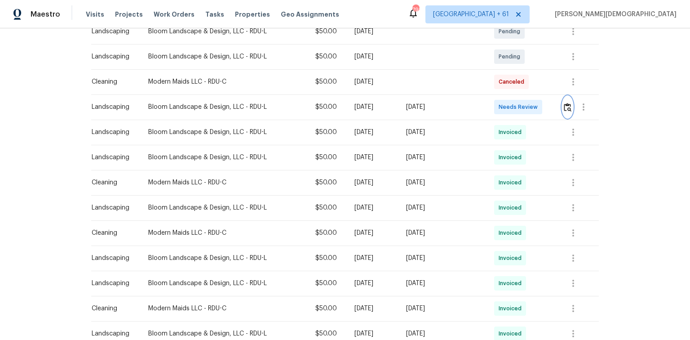
click at [491, 104] on button "button" at bounding box center [568, 107] width 10 height 22
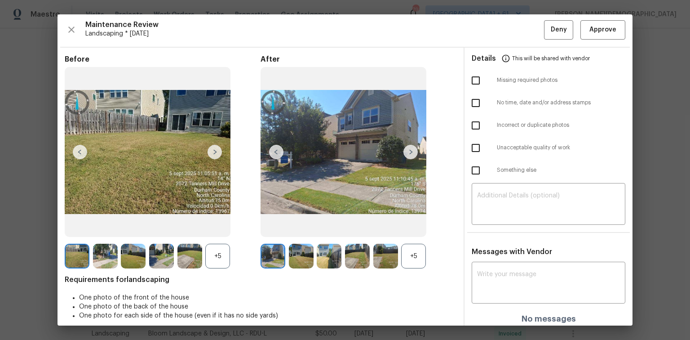
scroll to position [0, 0]
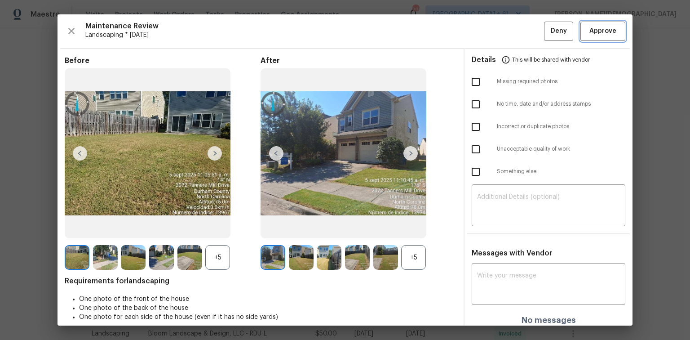
click at [491, 32] on span "Approve" at bounding box center [603, 31] width 27 height 11
